Goal: Information Seeking & Learning: Learn about a topic

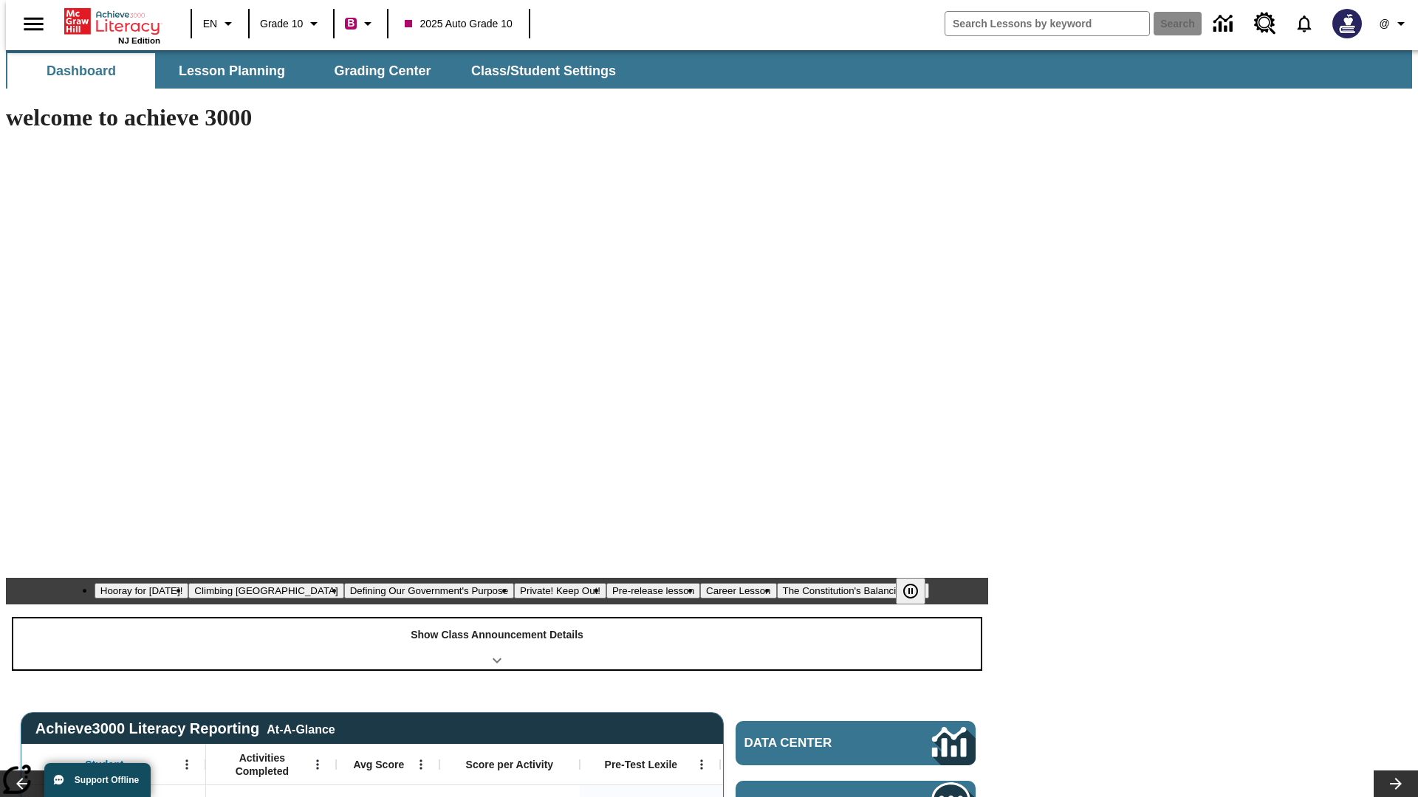
click at [497, 619] on div "Show Class Announcement Details" at bounding box center [496, 644] width 967 height 51
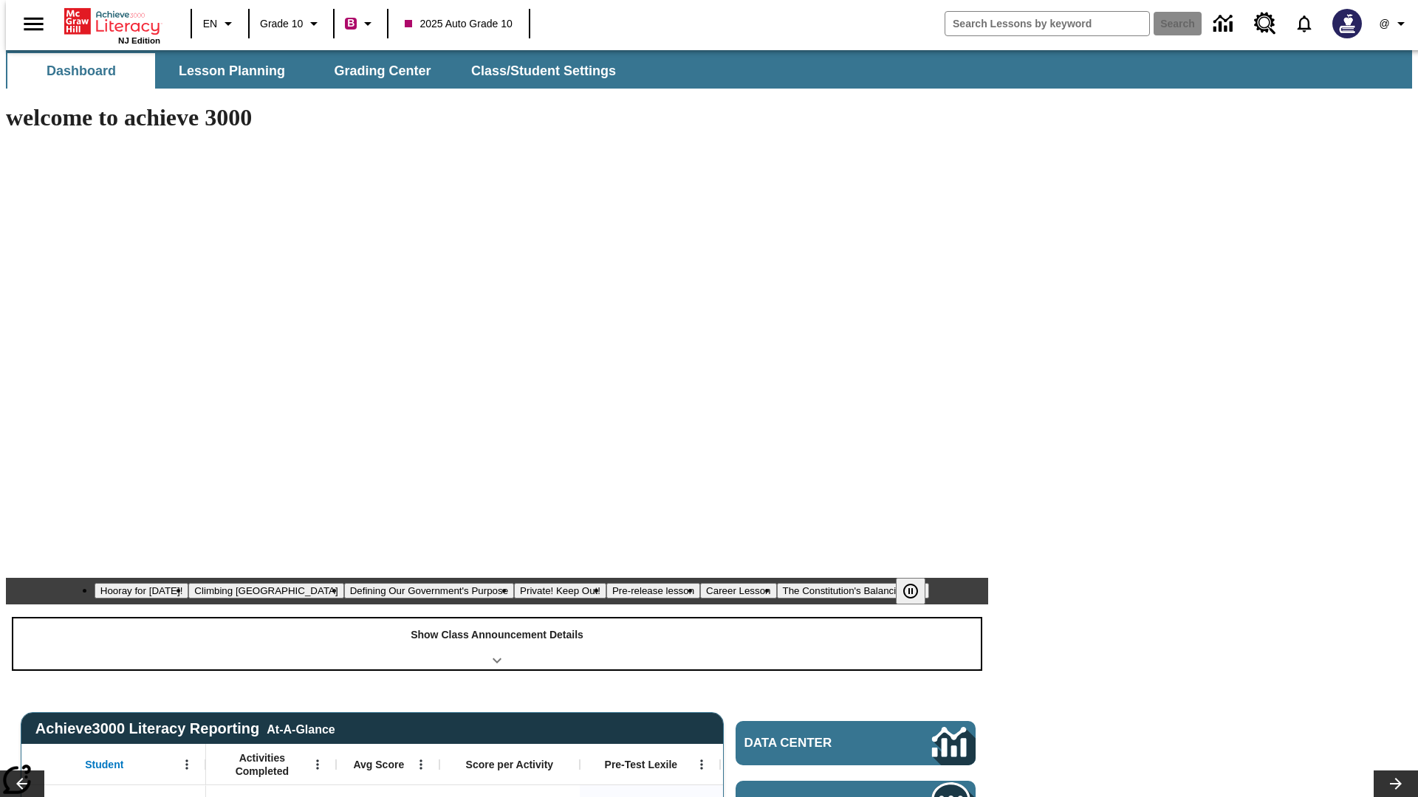
click at [497, 619] on div "Show Class Announcement Details" at bounding box center [496, 644] width 967 height 51
